Goal: Transaction & Acquisition: Register for event/course

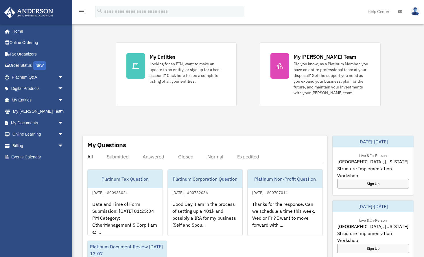
scroll to position [119, 0]
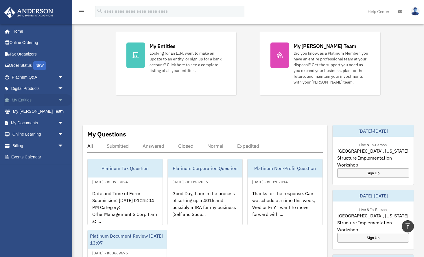
click at [33, 100] on link "My Entities arrow_drop_down" at bounding box center [38, 100] width 68 height 12
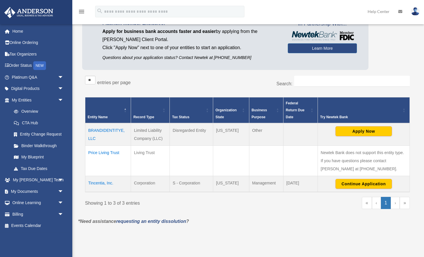
scroll to position [49, 0]
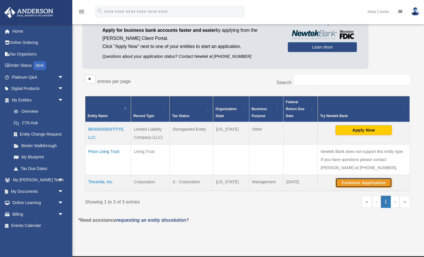
click at [344, 184] on button "Continue Application" at bounding box center [363, 183] width 56 height 10
click at [52, 79] on link "Platinum Q&A arrow_drop_down" at bounding box center [38, 77] width 68 height 12
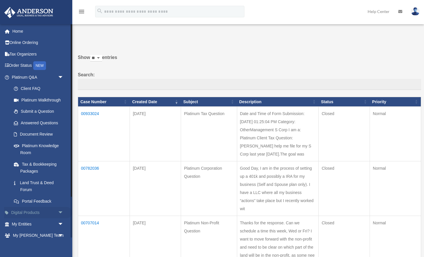
click at [52, 213] on link "Digital Products arrow_drop_down" at bounding box center [38, 213] width 68 height 12
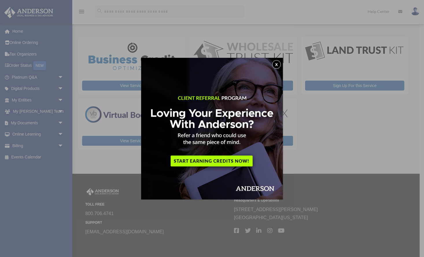
click at [276, 64] on button "x" at bounding box center [276, 64] width 9 height 9
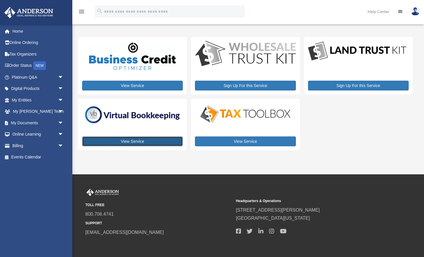
click at [151, 139] on link "View Service" at bounding box center [132, 141] width 101 height 10
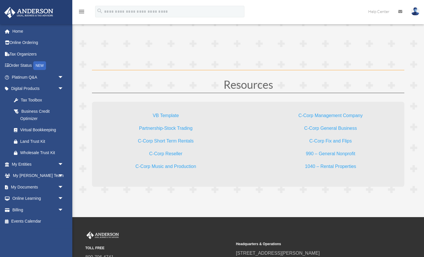
scroll to position [1677, 0]
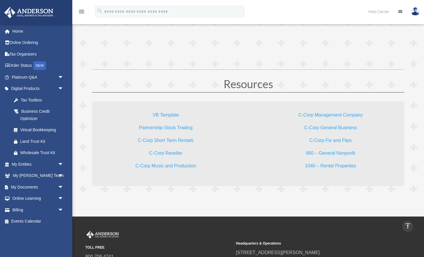
click at [341, 168] on link "1040 – Rental Properties" at bounding box center [329, 167] width 51 height 8
click at [35, 152] on div "Wholesale Trust Kit" at bounding box center [42, 152] width 45 height 7
click at [58, 187] on span "arrow_drop_down" at bounding box center [64, 187] width 12 height 12
click at [32, 221] on link "Forms Library" at bounding box center [40, 222] width 64 height 12
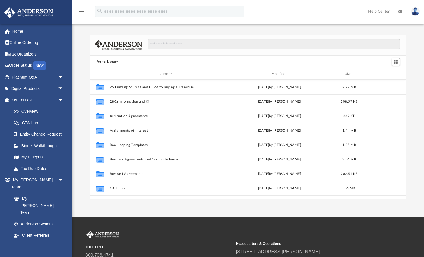
scroll to position [131, 316]
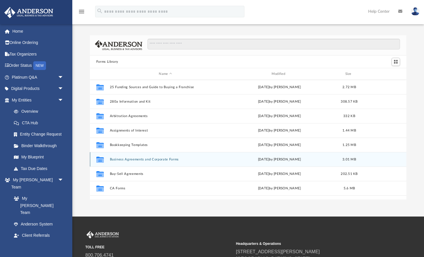
click at [176, 160] on button "Business Agreements and Corporate Forms" at bounding box center [164, 159] width 111 height 4
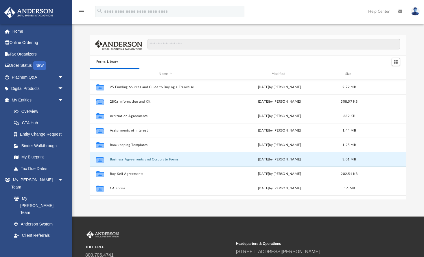
click at [101, 159] on icon "grid" at bounding box center [100, 160] width 8 height 5
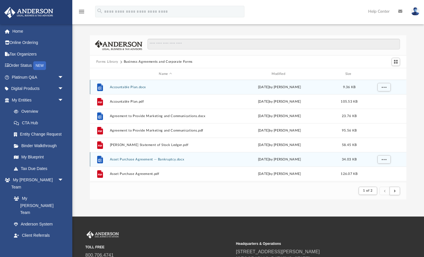
scroll to position [0, 0]
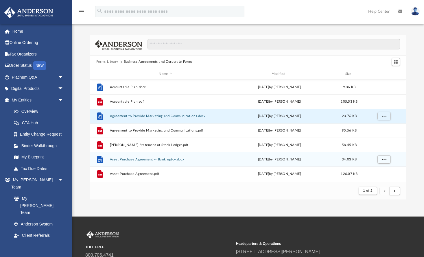
click at [140, 115] on button "Agreement to Provide Marketing and Communications.docx" at bounding box center [164, 116] width 111 height 4
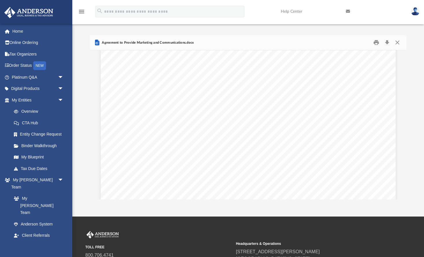
scroll to position [1232, 0]
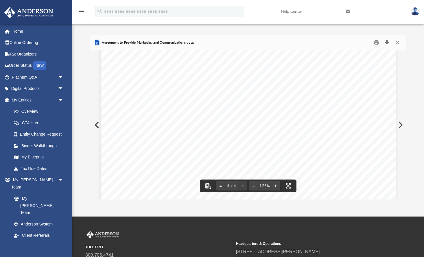
click at [386, 44] on button "Download" at bounding box center [386, 42] width 10 height 9
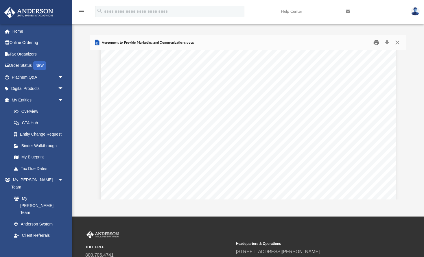
click at [375, 43] on button "Print" at bounding box center [376, 42] width 12 height 9
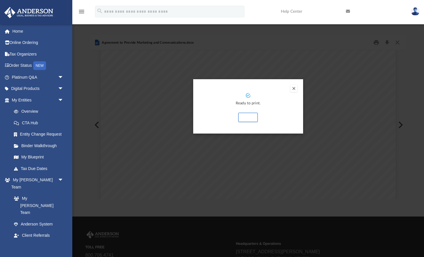
click at [293, 90] on button "Preview" at bounding box center [293, 88] width 7 height 7
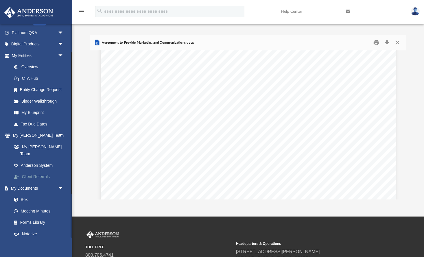
scroll to position [45, 0]
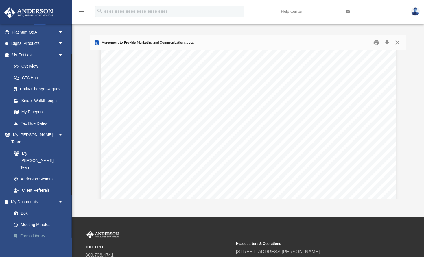
click at [44, 230] on link "Forms Library" at bounding box center [40, 236] width 64 height 12
click at [40, 230] on link "Forms Library" at bounding box center [40, 236] width 64 height 12
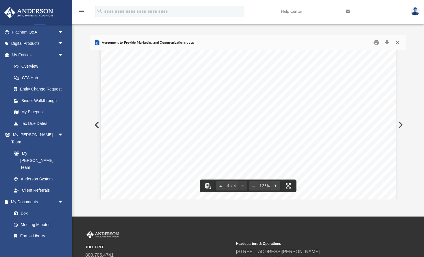
click at [398, 42] on button "Close" at bounding box center [397, 42] width 10 height 9
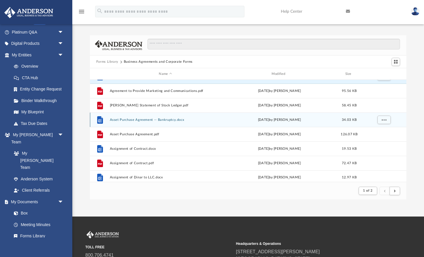
scroll to position [0, 0]
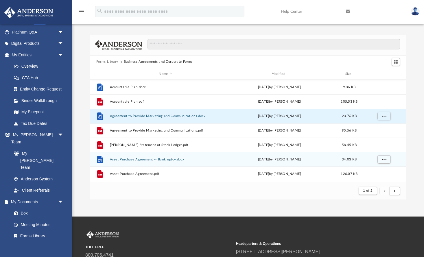
click at [112, 62] on button "Forms Library" at bounding box center [107, 61] width 22 height 5
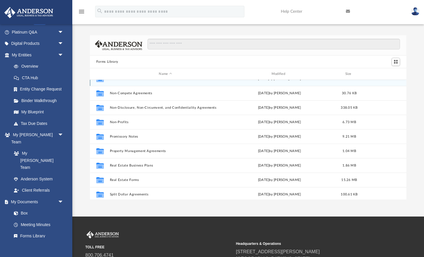
scroll to position [298, 0]
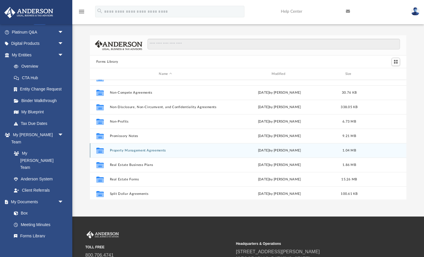
click at [138, 150] on button "Property Management Agreements" at bounding box center [164, 150] width 111 height 4
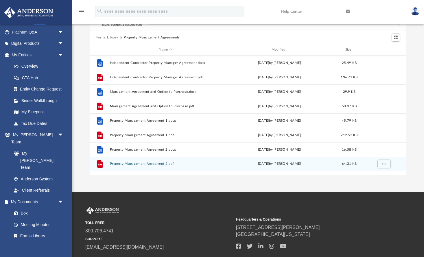
scroll to position [0, 0]
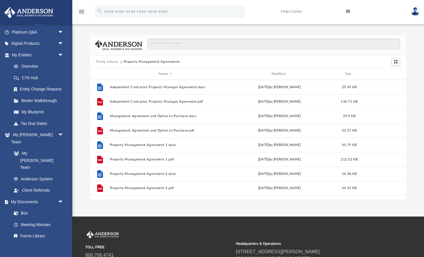
click at [112, 62] on button "Forms Library" at bounding box center [107, 61] width 22 height 5
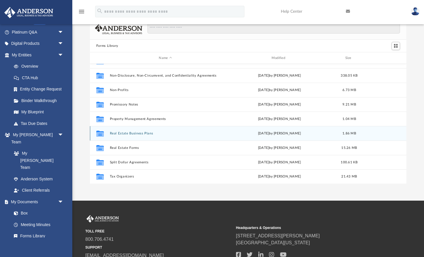
scroll to position [17, 0]
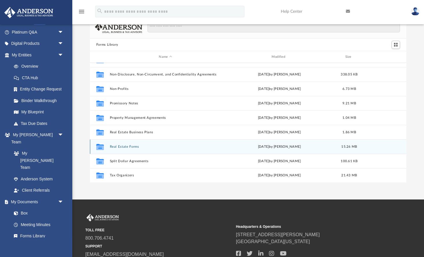
click at [102, 148] on icon "grid" at bounding box center [100, 147] width 8 height 5
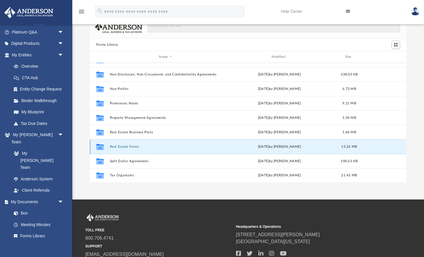
click at [103, 147] on icon "grid" at bounding box center [100, 147] width 8 height 5
click at [112, 148] on button "Real Estate Forms" at bounding box center [164, 147] width 111 height 4
click at [116, 147] on button "Real Estate Forms" at bounding box center [164, 147] width 111 height 4
click at [117, 147] on button "Real Estate Forms" at bounding box center [164, 147] width 111 height 4
click at [100, 146] on icon "grid" at bounding box center [100, 147] width 8 height 5
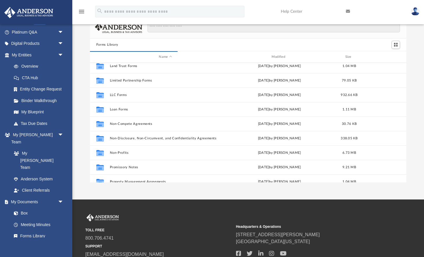
scroll to position [248, 0]
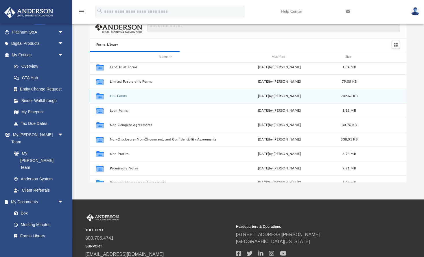
click at [102, 95] on icon "grid" at bounding box center [100, 97] width 8 height 5
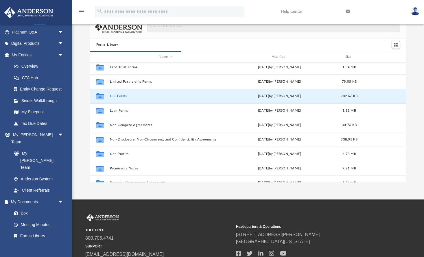
click at [117, 97] on button "LLC Forms" at bounding box center [164, 96] width 111 height 4
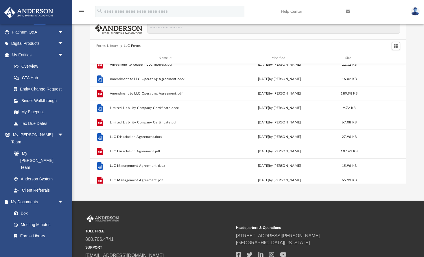
scroll to position [0, 0]
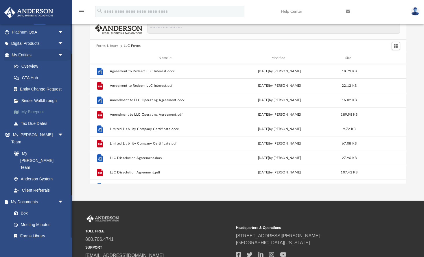
click at [39, 113] on link "My Blueprint" at bounding box center [40, 112] width 64 height 12
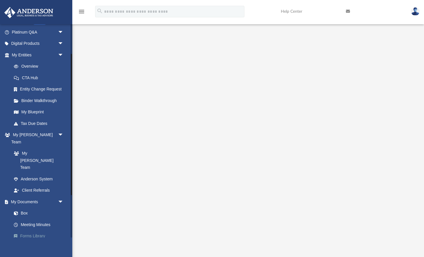
click at [34, 230] on link "Forms Library" at bounding box center [40, 236] width 64 height 12
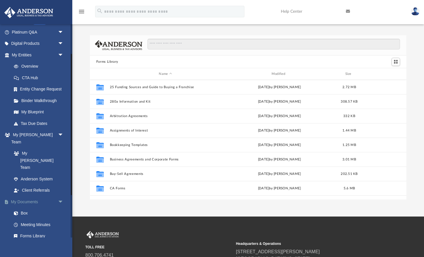
scroll to position [131, 316]
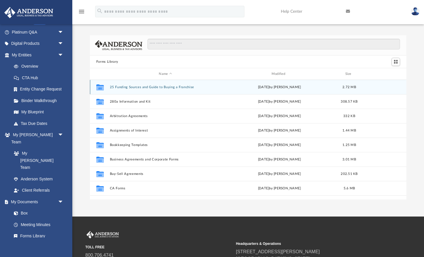
click at [121, 87] on button "25 Funding Sources and Guide to Buying a Franchise" at bounding box center [164, 87] width 111 height 4
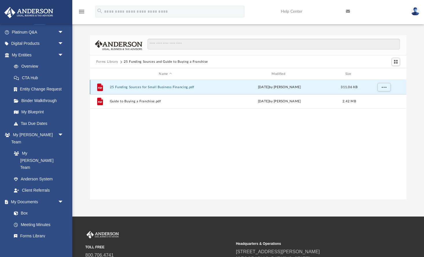
click at [121, 87] on button "25 Funding Sources for Small Business Financing.pdf" at bounding box center [164, 87] width 111 height 4
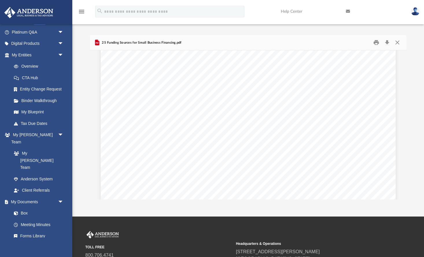
scroll to position [4921, 0]
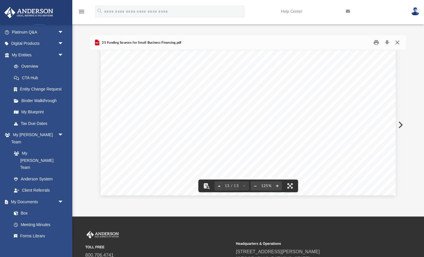
click at [397, 43] on button "Close" at bounding box center [397, 42] width 10 height 9
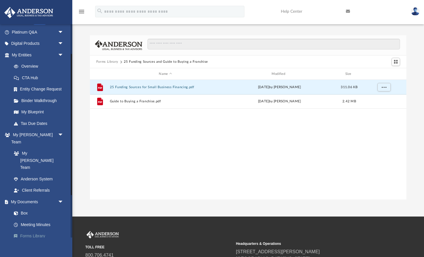
click at [36, 230] on link "Forms Library" at bounding box center [40, 236] width 64 height 12
click at [39, 230] on link "Forms Library" at bounding box center [40, 236] width 64 height 12
click at [111, 63] on button "Forms Library" at bounding box center [107, 61] width 22 height 5
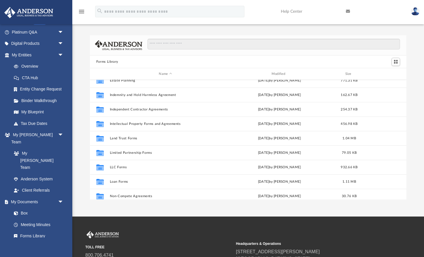
scroll to position [198, 0]
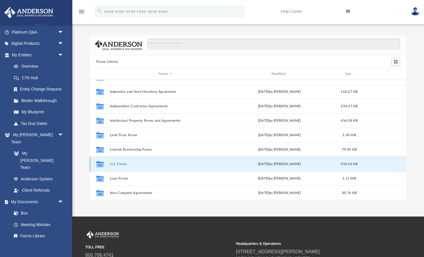
click at [120, 163] on button "LLC Forms" at bounding box center [164, 164] width 111 height 4
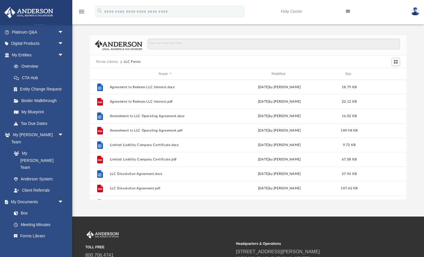
click at [109, 61] on button "Forms Library" at bounding box center [107, 61] width 22 height 5
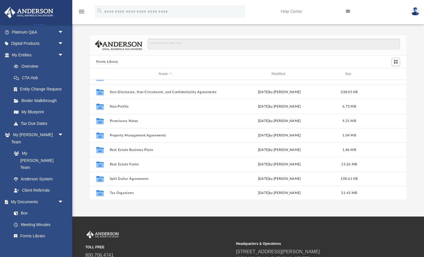
scroll to position [313, 0]
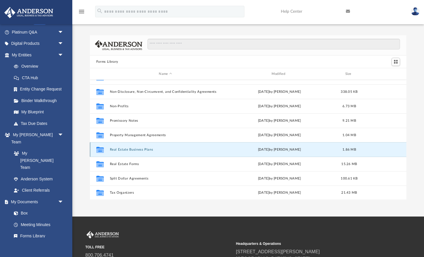
click at [118, 150] on button "Real Estate Business Plans" at bounding box center [164, 150] width 111 height 4
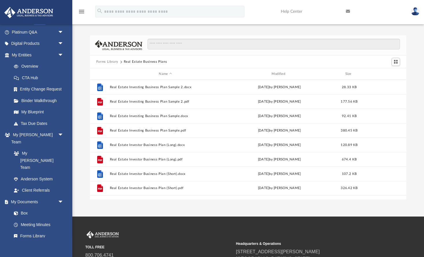
scroll to position [16, 0]
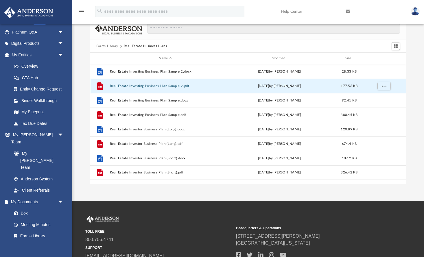
click at [124, 85] on button "Real Estate Investing Business Plan Sample 2.pdf" at bounding box center [164, 86] width 111 height 4
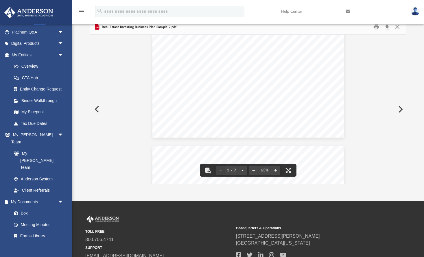
scroll to position [0, 0]
click at [94, 110] on button "Preview" at bounding box center [96, 109] width 13 height 16
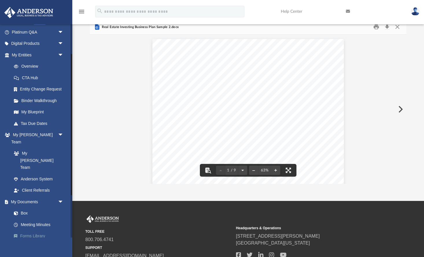
click at [36, 230] on link "Forms Library" at bounding box center [40, 236] width 64 height 12
click at [37, 66] on link "Overview" at bounding box center [40, 67] width 64 height 12
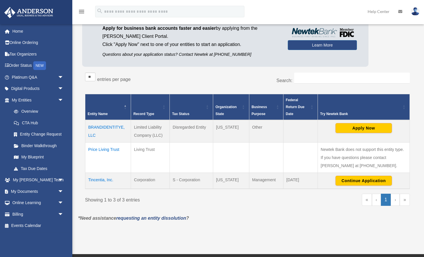
scroll to position [51, 0]
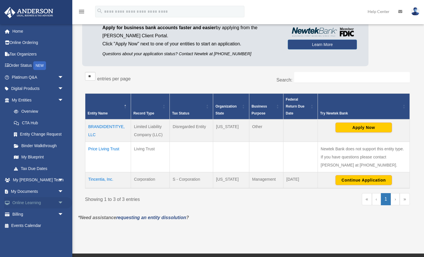
click at [58, 201] on span "arrow_drop_down" at bounding box center [64, 203] width 12 height 12
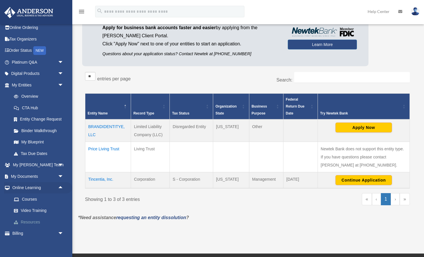
click at [35, 222] on link "Resources" at bounding box center [40, 222] width 64 height 12
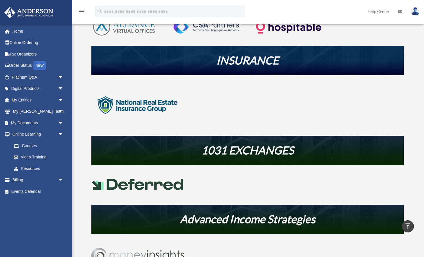
scroll to position [154, 0]
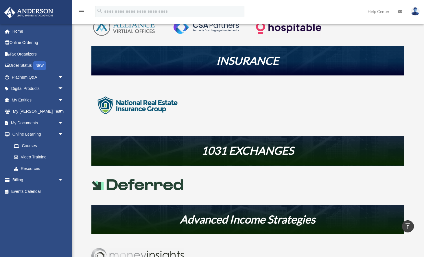
click at [124, 186] on img at bounding box center [137, 184] width 92 height 11
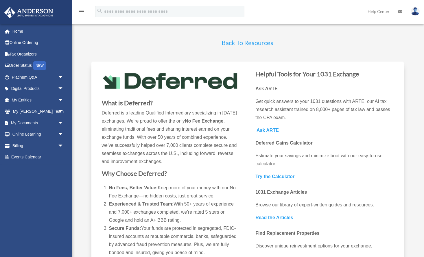
click at [236, 44] on link "Back To Resources" at bounding box center [247, 44] width 52 height 11
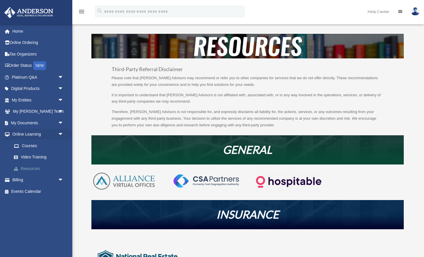
click at [31, 166] on link "Resources" at bounding box center [40, 169] width 64 height 12
click at [37, 148] on link "Courses" at bounding box center [40, 146] width 64 height 12
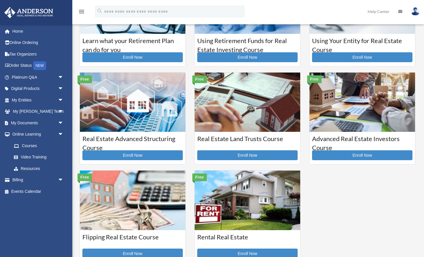
scroll to position [66, 0]
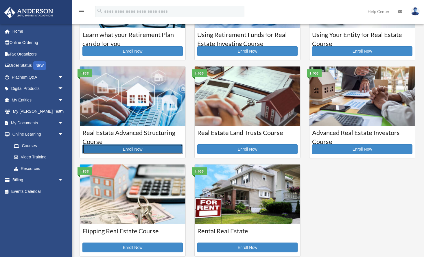
click at [140, 148] on link "Enroll Now" at bounding box center [132, 149] width 100 height 10
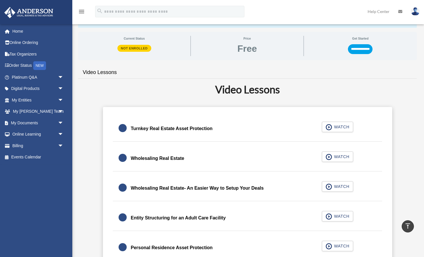
scroll to position [84, 0]
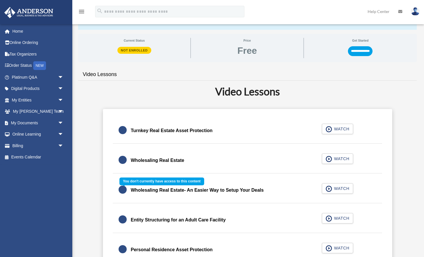
click at [255, 190] on div "Wholesaling Real Estate- An Easier Way to Setup Your Deals WATCH" at bounding box center [247, 190] width 283 height 26
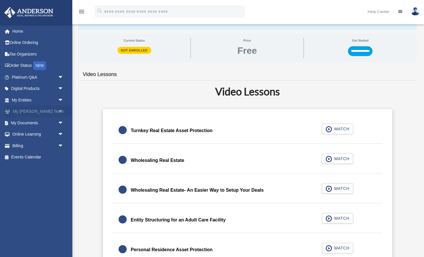
click at [58, 112] on span "arrow_drop_down" at bounding box center [64, 112] width 12 height 12
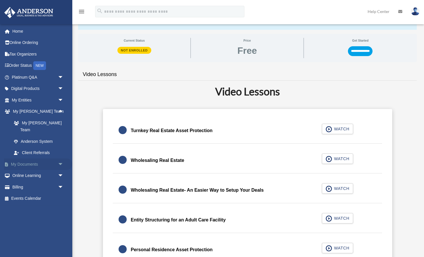
click at [58, 159] on span "arrow_drop_down" at bounding box center [64, 164] width 12 height 12
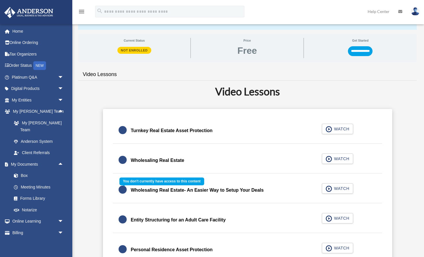
click at [339, 190] on div "Wholesaling Real Estate- An Easier Way to Setup Your Deals WATCH" at bounding box center [247, 190] width 283 height 26
click at [261, 189] on div "Wholesaling Real Estate- An Easier Way to Setup Your Deals WATCH" at bounding box center [247, 190] width 283 height 26
click at [335, 187] on div "Wholesaling Real Estate- An Easier Way to Setup Your Deals WATCH" at bounding box center [247, 190] width 283 height 26
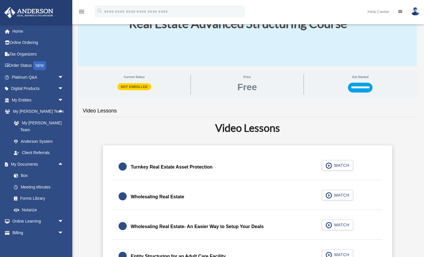
scroll to position [0, 0]
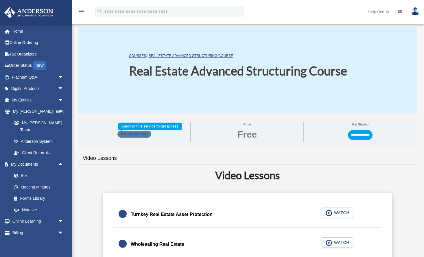
click at [131, 136] on span "Not Enrolled" at bounding box center [134, 134] width 34 height 7
click at [140, 134] on span "Not Enrolled" at bounding box center [134, 134] width 34 height 7
click at [364, 134] on input "**********" at bounding box center [360, 135] width 25 height 10
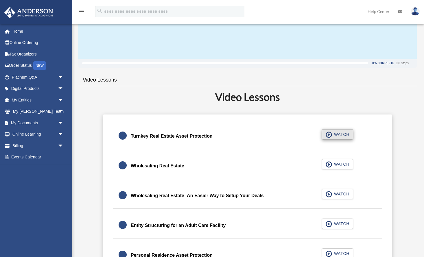
scroll to position [54, 0]
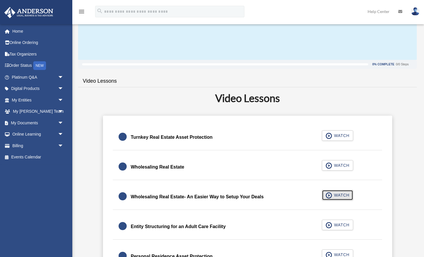
click at [337, 196] on span "WATCH" at bounding box center [340, 195] width 17 height 6
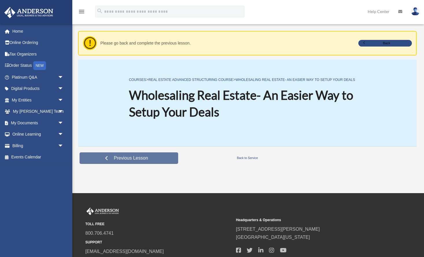
click at [160, 156] on link "Previous Lesson" at bounding box center [128, 158] width 99 height 12
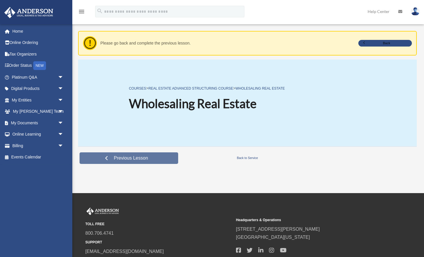
click at [155, 161] on link "Previous Lesson" at bounding box center [128, 158] width 99 height 12
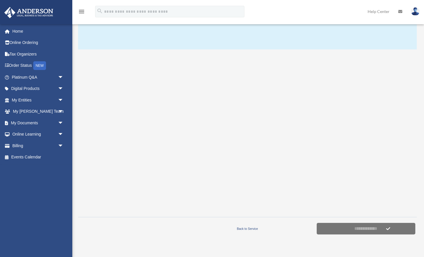
scroll to position [65, 0]
click at [55, 114] on link "My Anderson Team arrow_drop_down" at bounding box center [38, 112] width 68 height 12
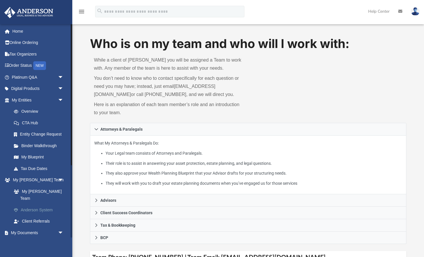
click at [48, 204] on link "Anderson System" at bounding box center [40, 210] width 64 height 12
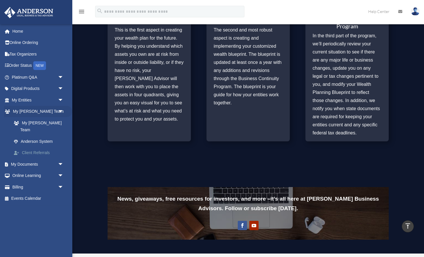
scroll to position [304, 0]
